Goal: Task Accomplishment & Management: Use online tool/utility

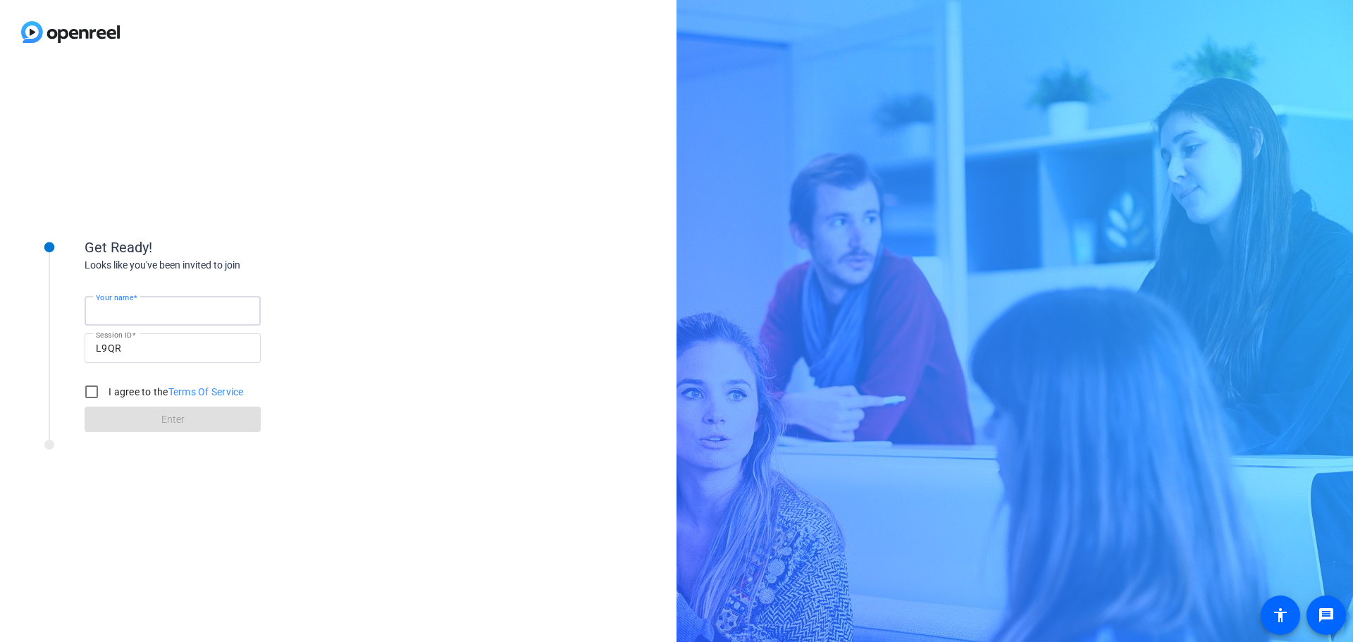
click at [130, 319] on input "Your name" at bounding box center [173, 310] width 154 height 17
type input "[PERSON_NAME]"
click at [78, 480] on div "Get Ready! Looks like you've been invited to join Your name [PERSON_NAME] Sessi…" at bounding box center [190, 353] width 352 height 282
click at [93, 395] on input "I agree to the Terms Of Service" at bounding box center [92, 392] width 28 height 28
checkbox input "true"
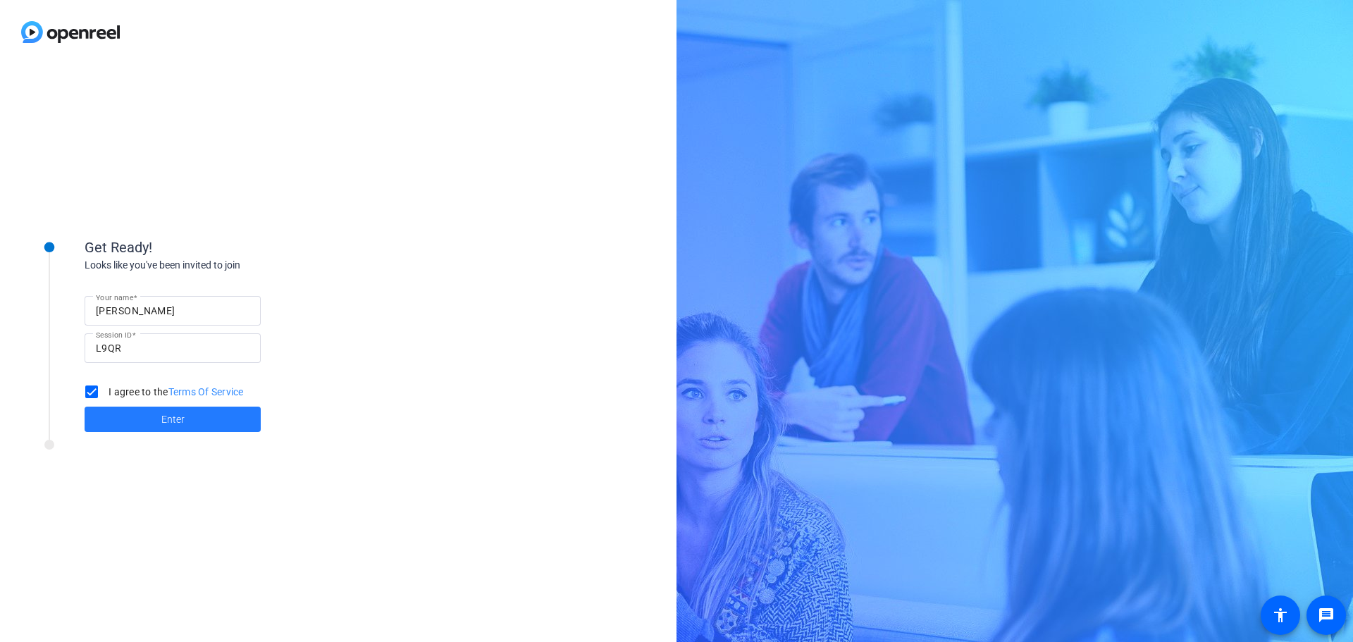
click at [120, 412] on span at bounding box center [173, 419] width 176 height 34
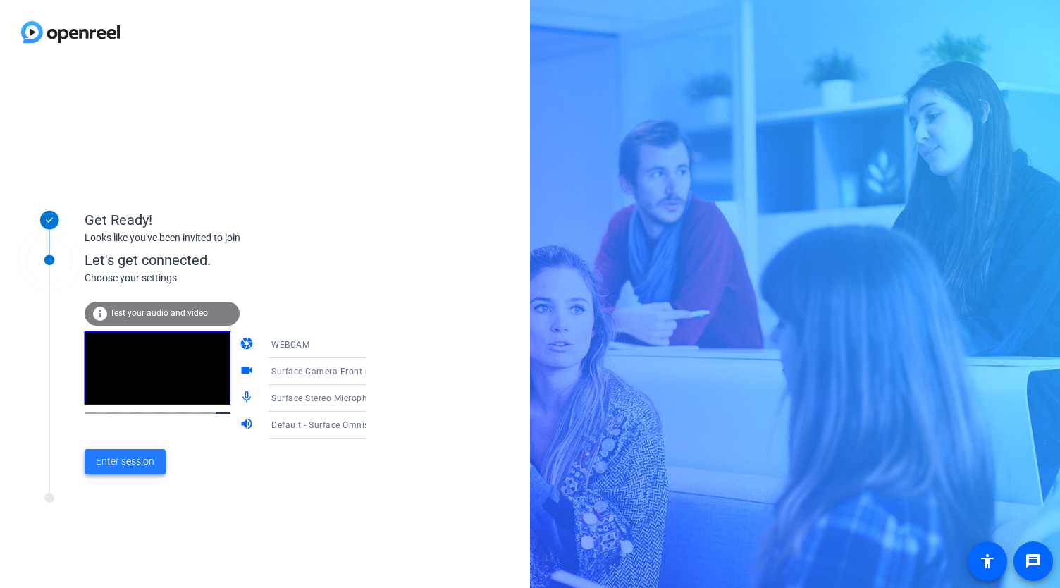
click at [121, 474] on span at bounding box center [125, 462] width 81 height 34
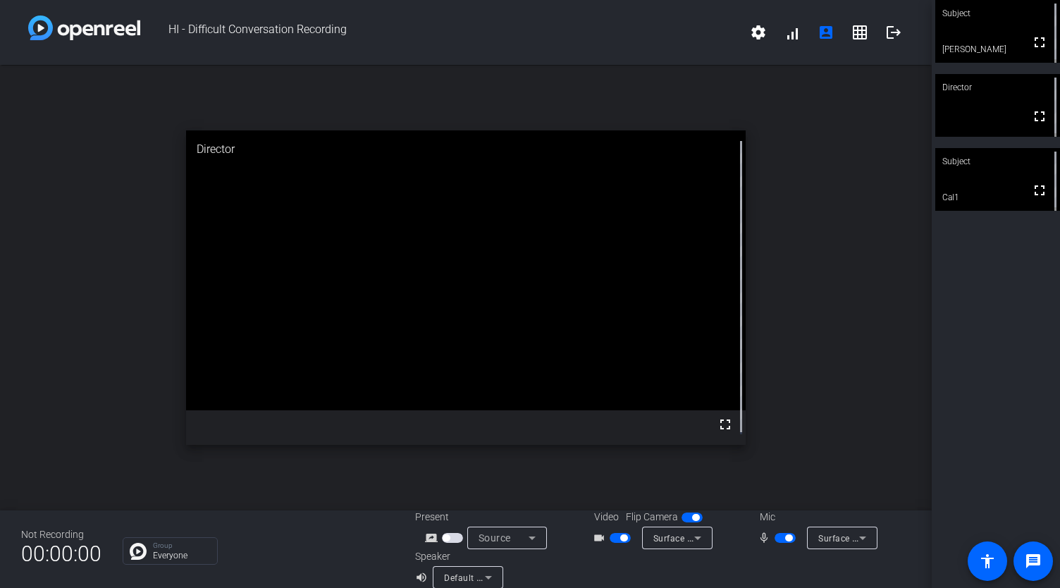
click at [692, 539] on icon at bounding box center [697, 537] width 17 height 17
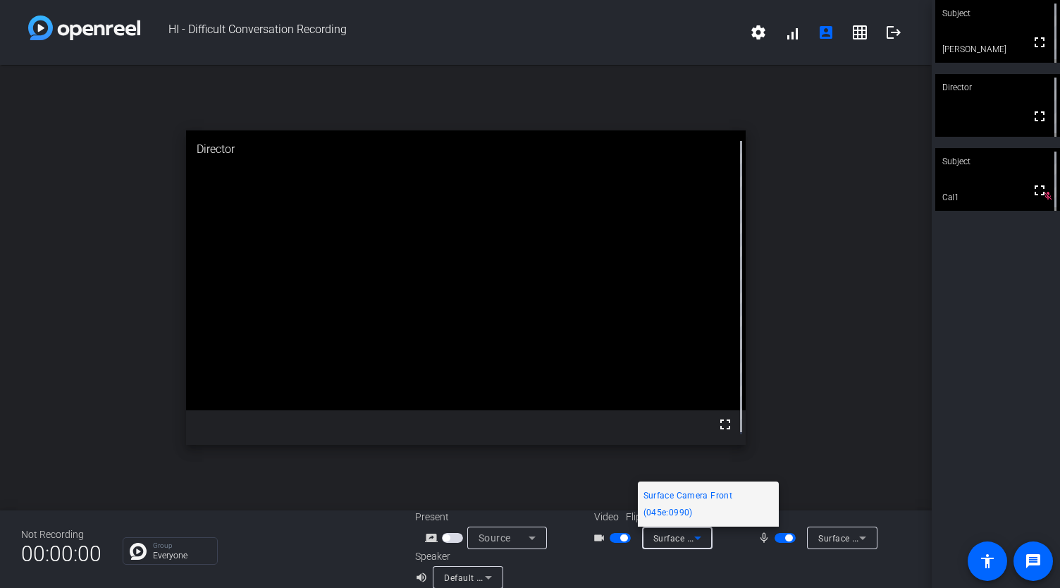
click at [745, 570] on div at bounding box center [530, 294] width 1060 height 588
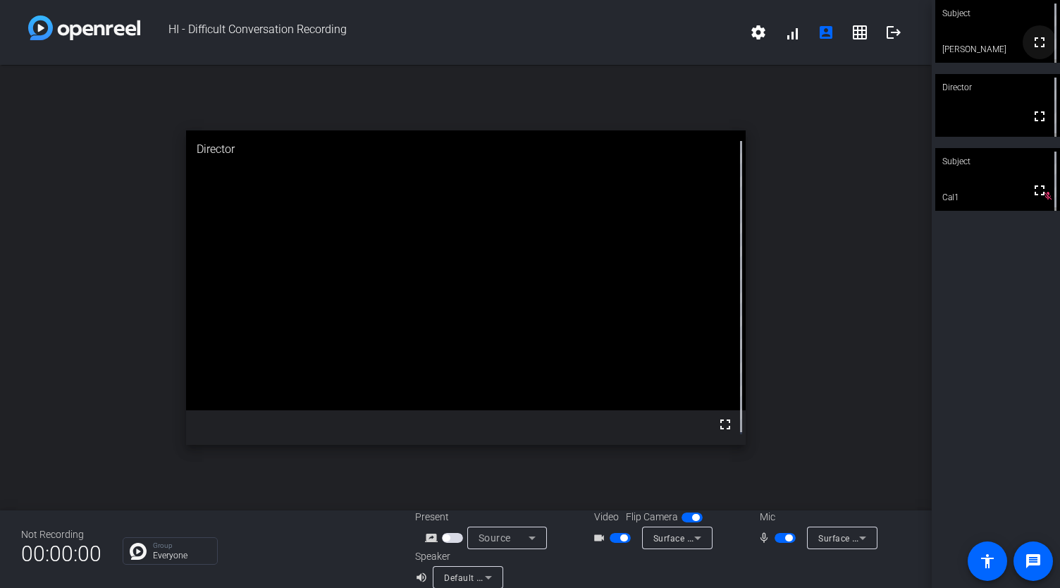
click at [1031, 44] on mat-icon "fullscreen" at bounding box center [1039, 42] width 17 height 17
click at [610, 536] on span "button" at bounding box center [620, 538] width 21 height 10
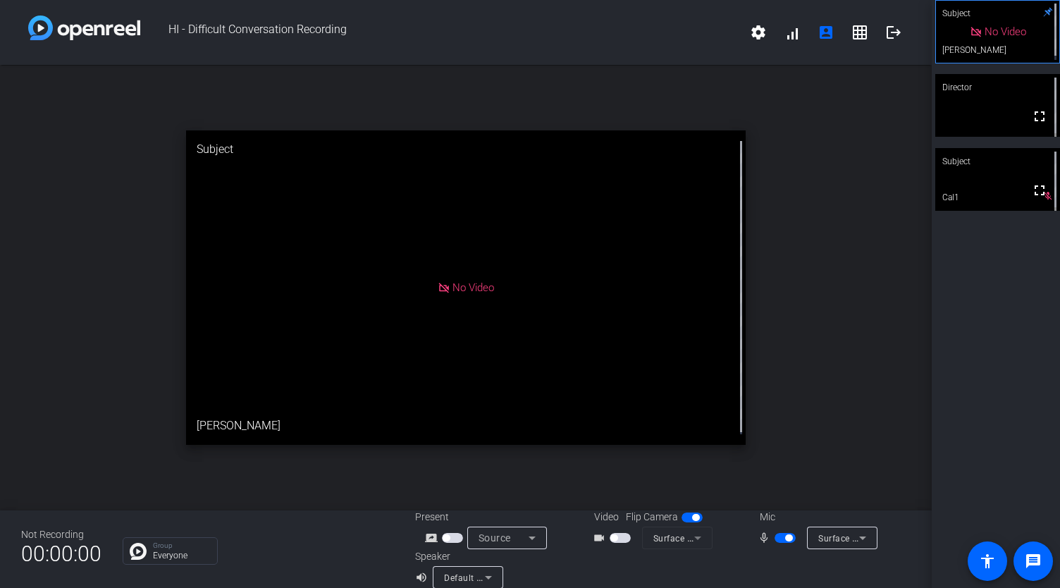
click at [617, 542] on span "button" at bounding box center [620, 538] width 21 height 10
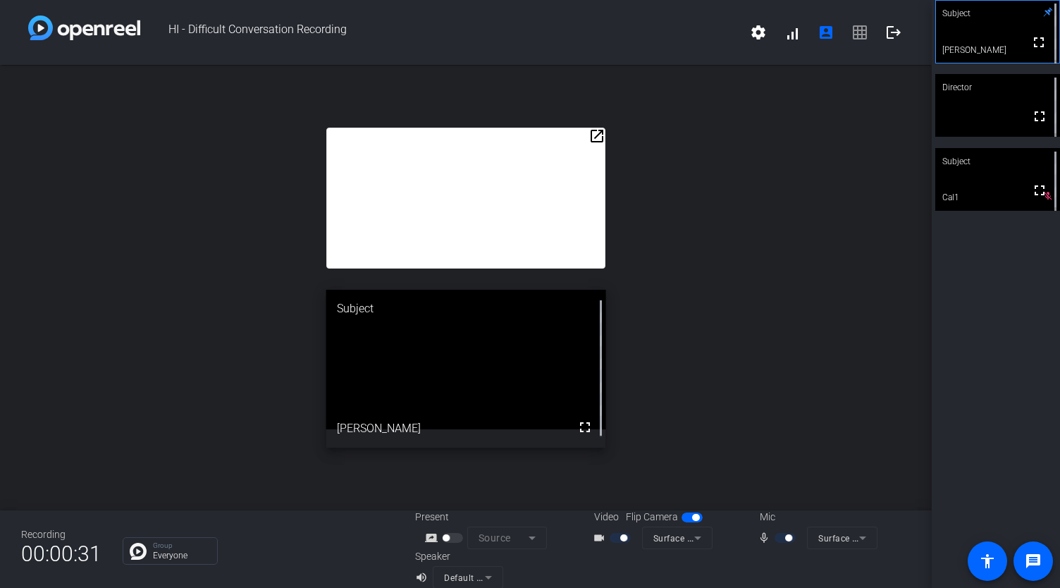
click at [591, 136] on mat-icon "open_in_new" at bounding box center [596, 136] width 17 height 17
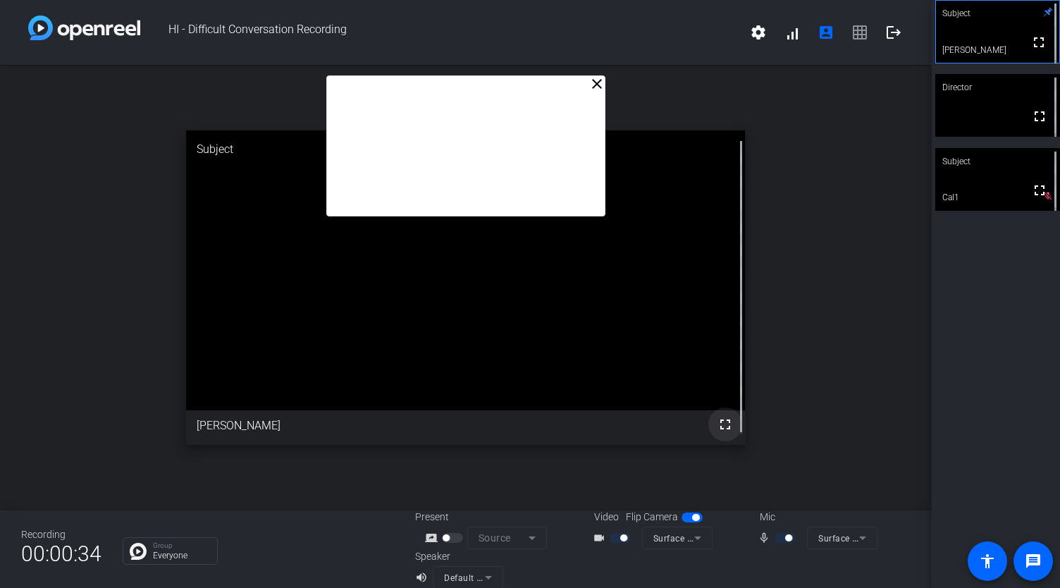
click at [717, 419] on mat-icon "fullscreen" at bounding box center [725, 424] width 17 height 17
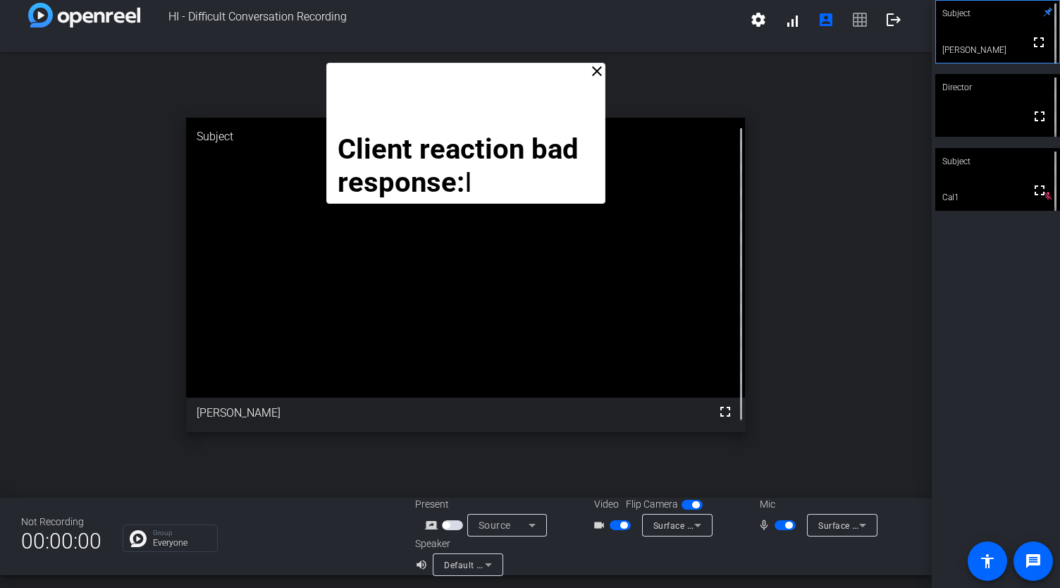
scroll to position [8, 0]
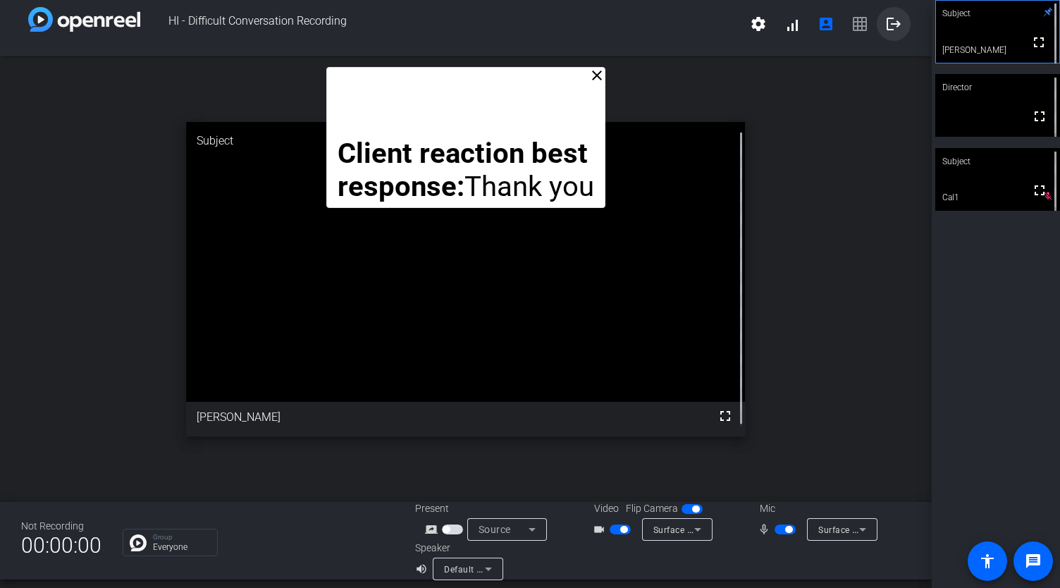
click at [894, 29] on mat-icon "logout" at bounding box center [893, 24] width 17 height 17
